Goal: Task Accomplishment & Management: Manage account settings

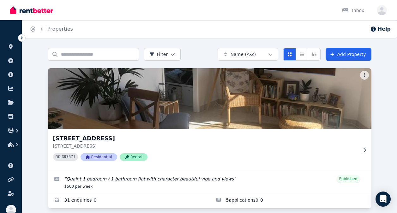
scroll to position [7, 0]
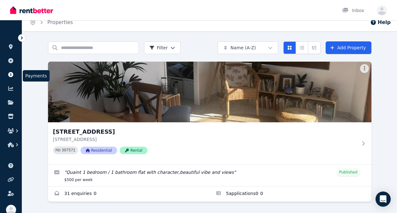
click at [11, 75] on icon at bounding box center [10, 74] width 5 height 5
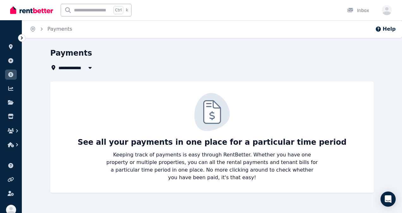
click at [392, 11] on div "Open main menu Ctrl k Inbox Open user menu" at bounding box center [201, 10] width 402 height 20
click at [12, 133] on icon "button" at bounding box center [11, 130] width 6 height 5
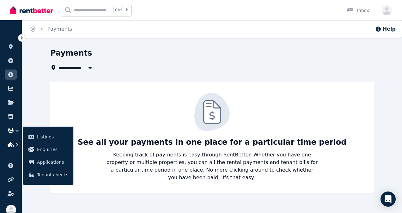
click at [12, 145] on icon "button" at bounding box center [11, 144] width 6 height 5
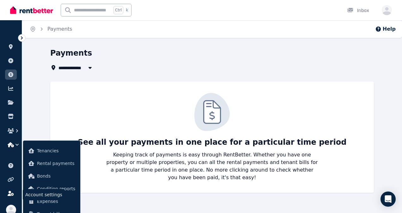
click at [11, 191] on link at bounding box center [11, 193] width 12 height 10
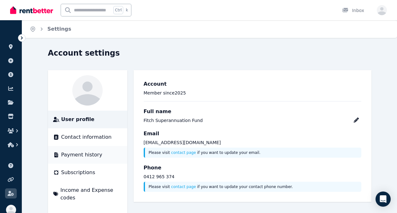
click at [90, 156] on span "Payment history" at bounding box center [81, 155] width 41 height 8
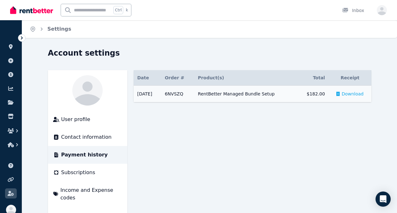
click at [353, 96] on span "Download" at bounding box center [353, 94] width 22 height 6
